Goal: Information Seeking & Learning: Learn about a topic

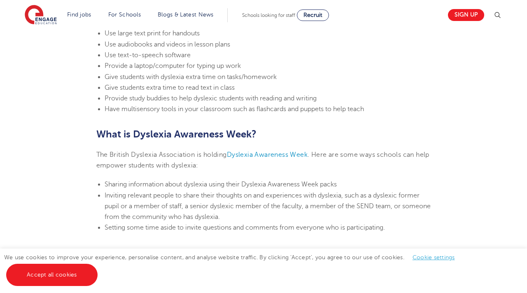
scroll to position [1855, 0]
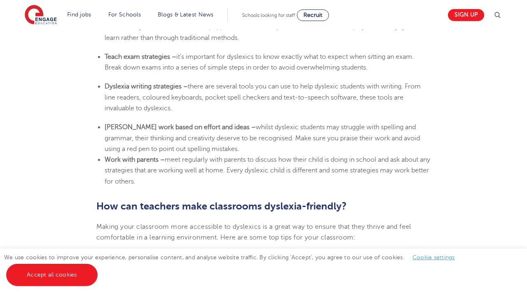
scroll to position [1630, 0]
